Goal: Task Accomplishment & Management: Manage account settings

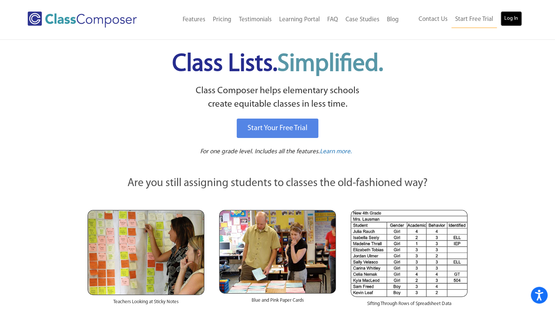
click at [513, 19] on link "Log In" at bounding box center [511, 18] width 21 height 15
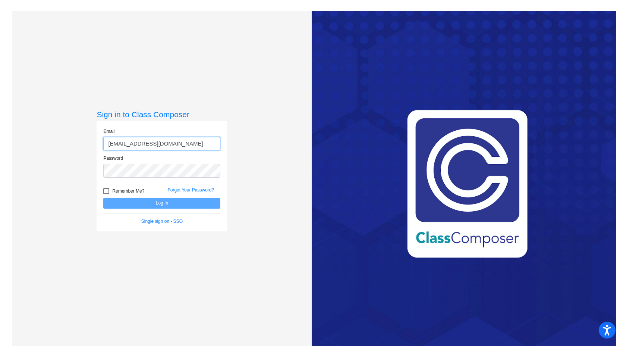
type input "[EMAIL_ADDRESS][DOMAIN_NAME]"
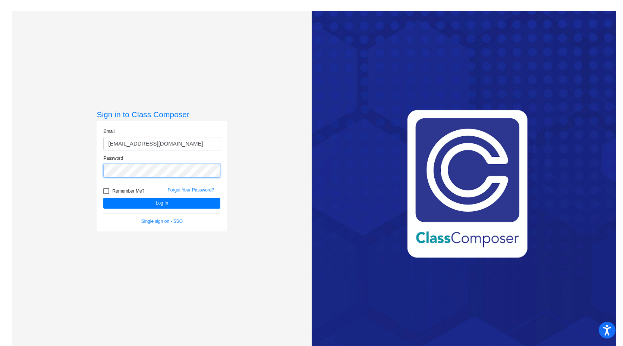
click at [103, 198] on button "Log In" at bounding box center [161, 203] width 117 height 11
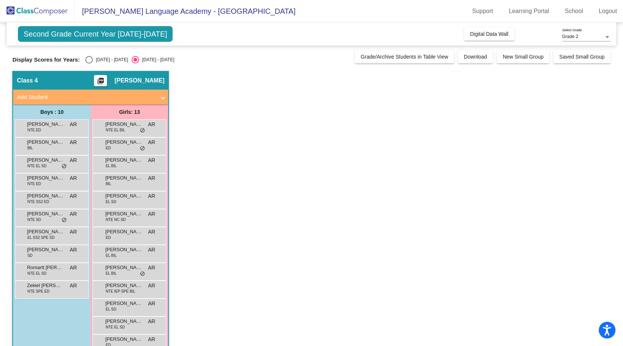
click at [97, 60] on div "[DATE] - [DATE]" at bounding box center [110, 59] width 35 height 7
click at [89, 63] on input "[DATE] - [DATE]" at bounding box center [89, 63] width 0 height 0
radio input "true"
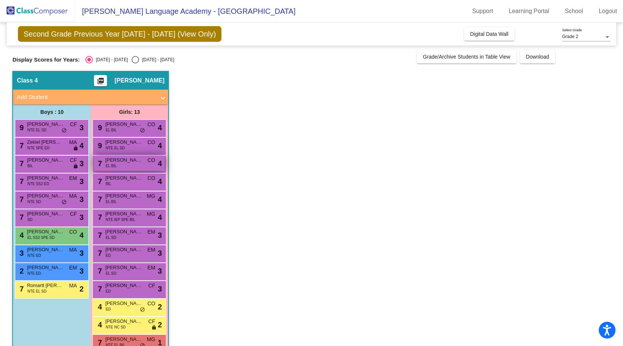
scroll to position [18, 0]
